Goal: Navigation & Orientation: Find specific page/section

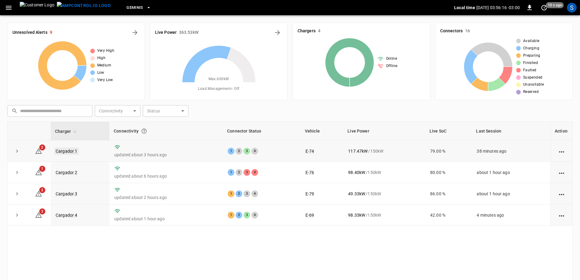
click at [63, 153] on link "Cargador 1" at bounding box center [66, 150] width 24 height 7
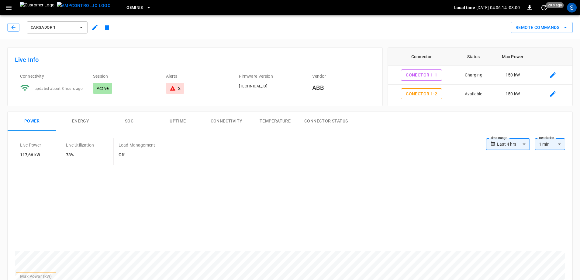
click at [17, 27] on button "button" at bounding box center [13, 27] width 12 height 9
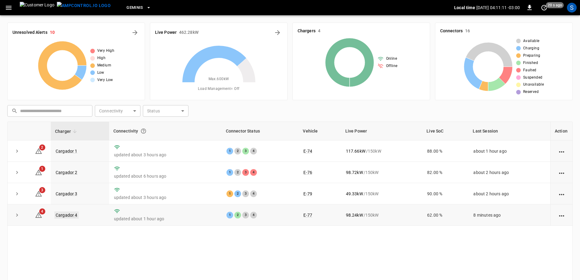
click at [63, 216] on link "Cargador 4" at bounding box center [66, 214] width 24 height 7
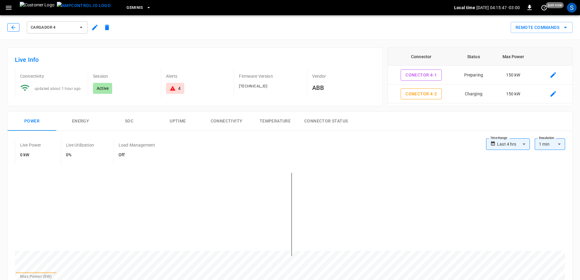
click at [13, 27] on icon "button" at bounding box center [13, 27] width 4 height 4
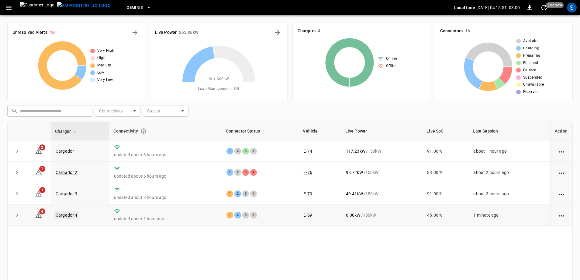
click at [70, 217] on link "Cargador 4" at bounding box center [66, 214] width 24 height 7
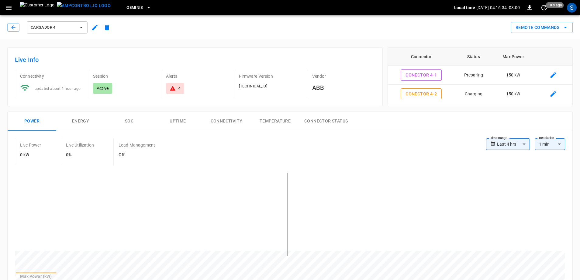
click at [22, 37] on div "Cargador 4 Remote Commands" at bounding box center [289, 26] width 583 height 27
click at [12, 26] on icon "button" at bounding box center [13, 27] width 6 height 6
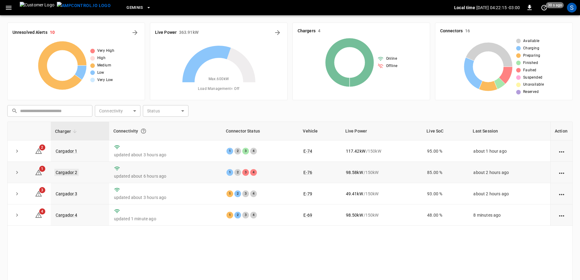
click at [70, 170] on link "Cargador 2" at bounding box center [66, 172] width 24 height 7
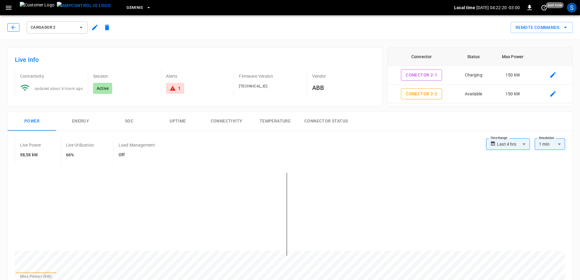
click at [10, 27] on button "button" at bounding box center [13, 27] width 12 height 9
